Goal: Check status: Verify the current state of an ongoing process or item

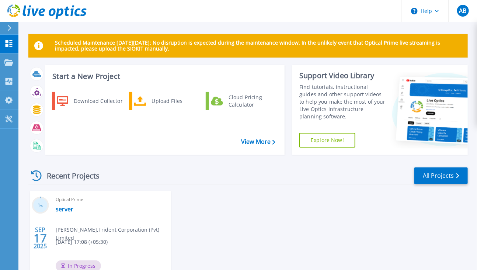
scroll to position [59, 0]
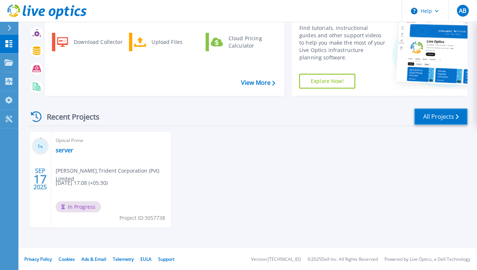
click at [428, 119] on link "All Projects" at bounding box center [440, 116] width 53 height 17
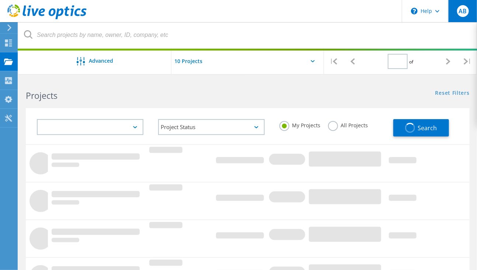
type input "1"
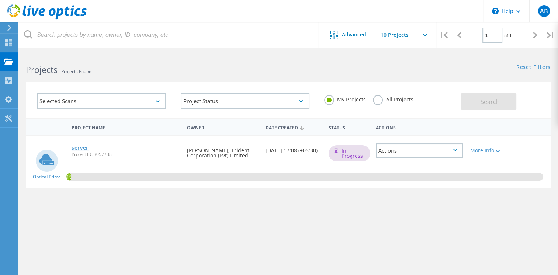
click at [79, 145] on link "server" at bounding box center [80, 147] width 17 height 5
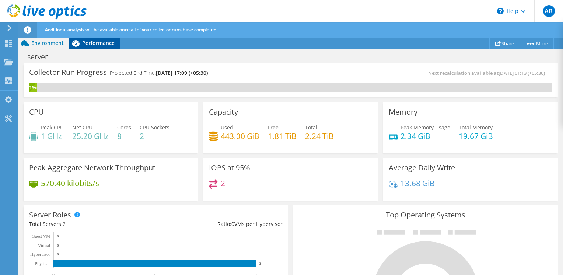
click at [94, 45] on span "Performance" at bounding box center [98, 42] width 32 height 7
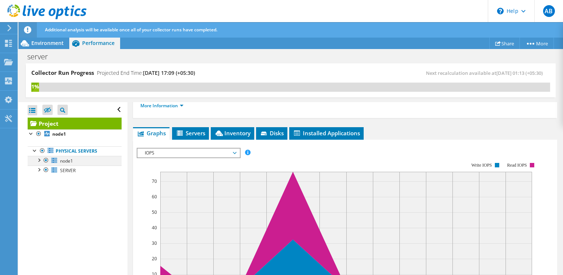
click at [39, 161] on div at bounding box center [38, 159] width 7 height 7
click at [40, 190] on div at bounding box center [38, 188] width 7 height 7
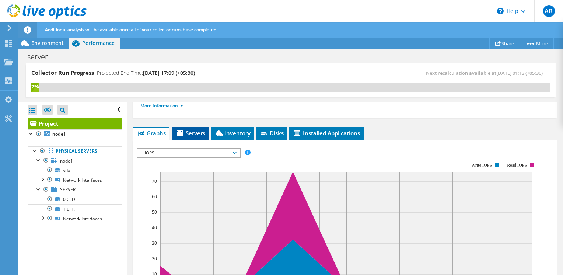
click at [198, 140] on li "Servers" at bounding box center [190, 133] width 37 height 13
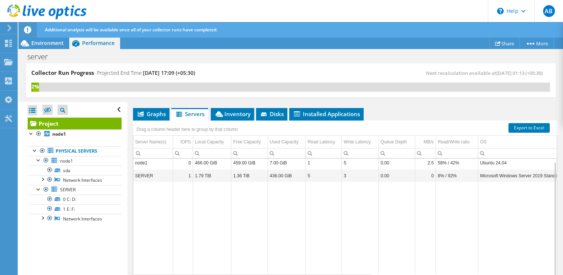
scroll to position [142, 0]
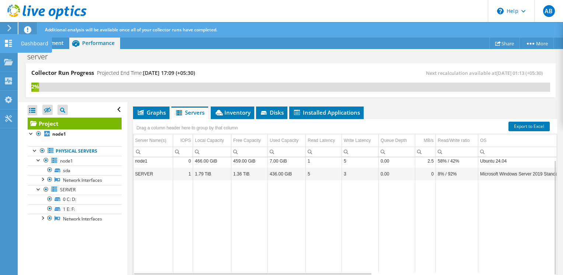
click at [7, 42] on use at bounding box center [8, 43] width 7 height 7
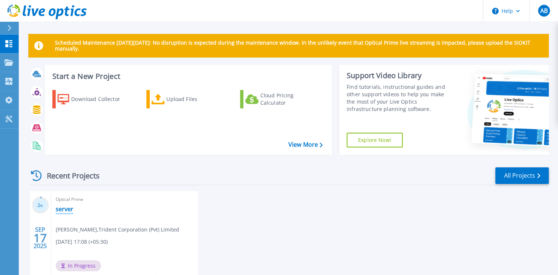
click at [65, 209] on link "server" at bounding box center [65, 208] width 18 height 7
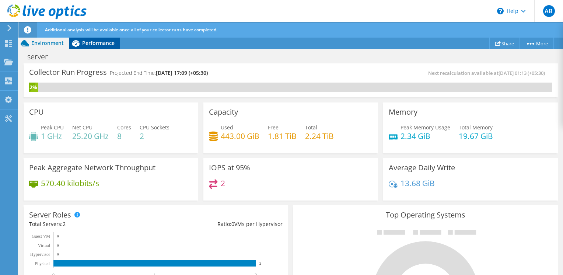
click at [102, 46] on span "Performance" at bounding box center [98, 42] width 32 height 7
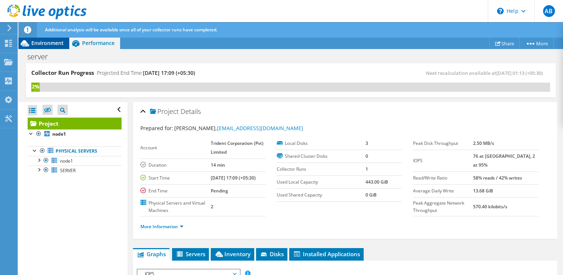
click at [61, 41] on span "Environment" at bounding box center [47, 42] width 32 height 7
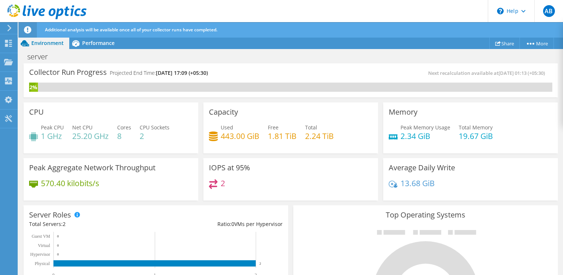
scroll to position [122, 0]
click at [7, 42] on use at bounding box center [8, 43] width 7 height 7
